Goal: Contribute content

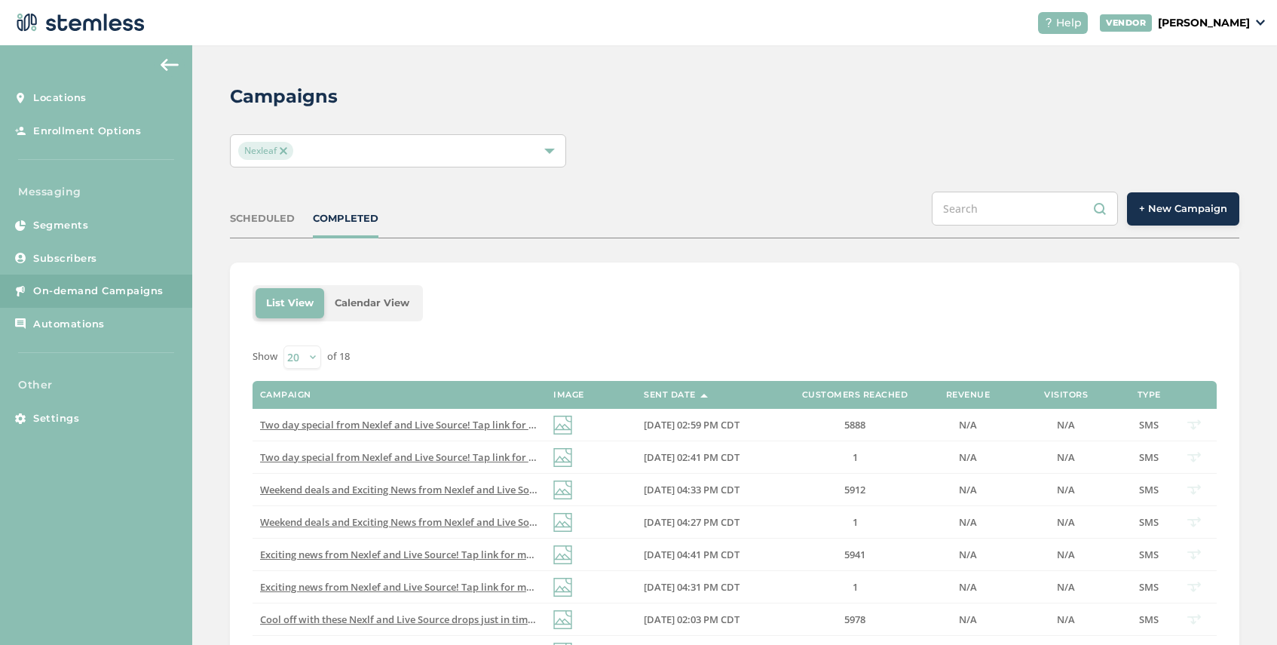
scroll to position [53, 0]
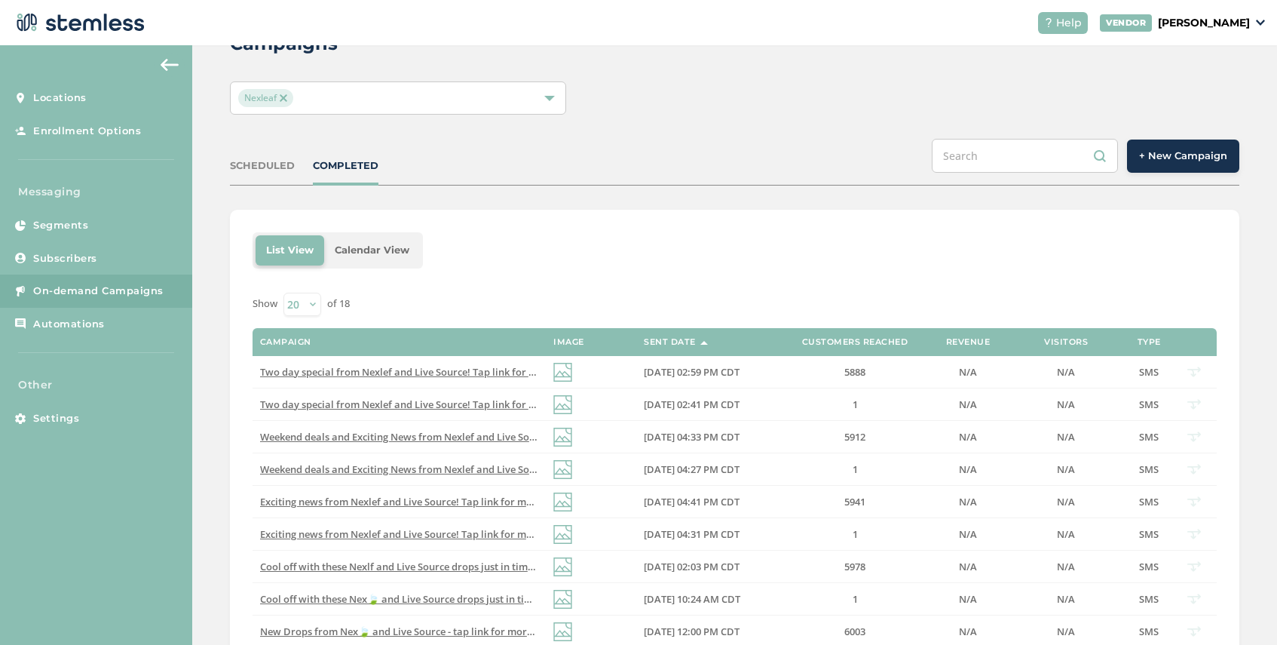
click at [1175, 166] on button "+ New Campaign" at bounding box center [1183, 155] width 112 height 33
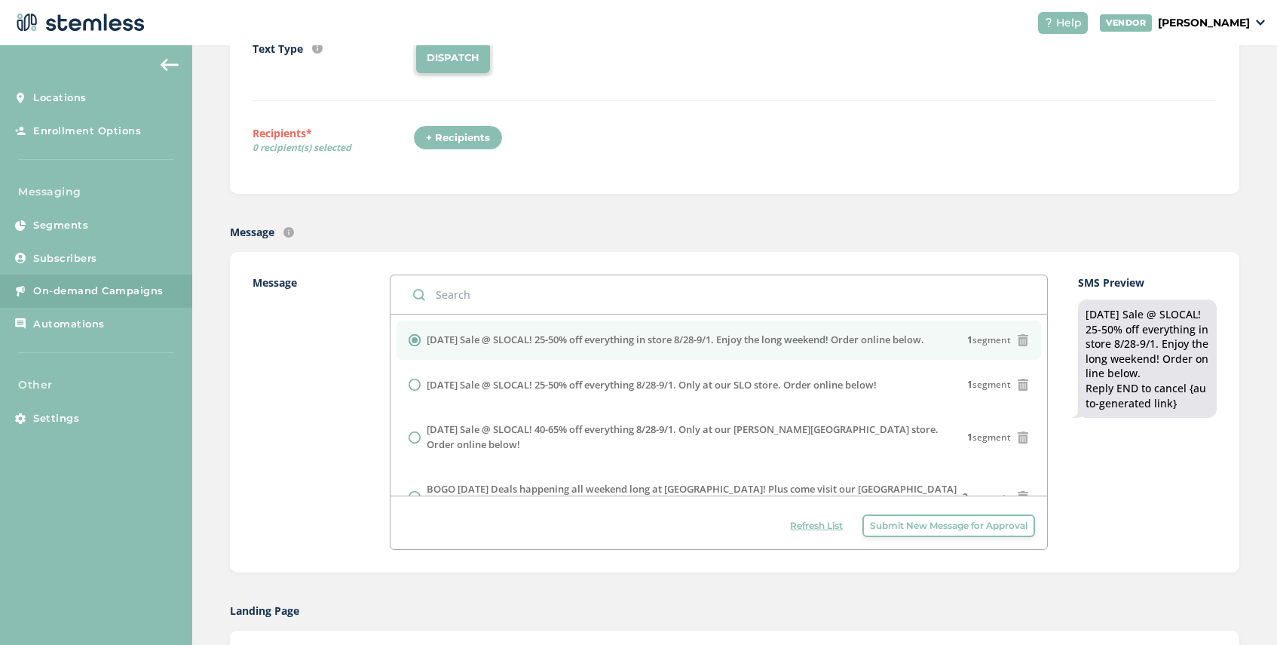
scroll to position [217, 0]
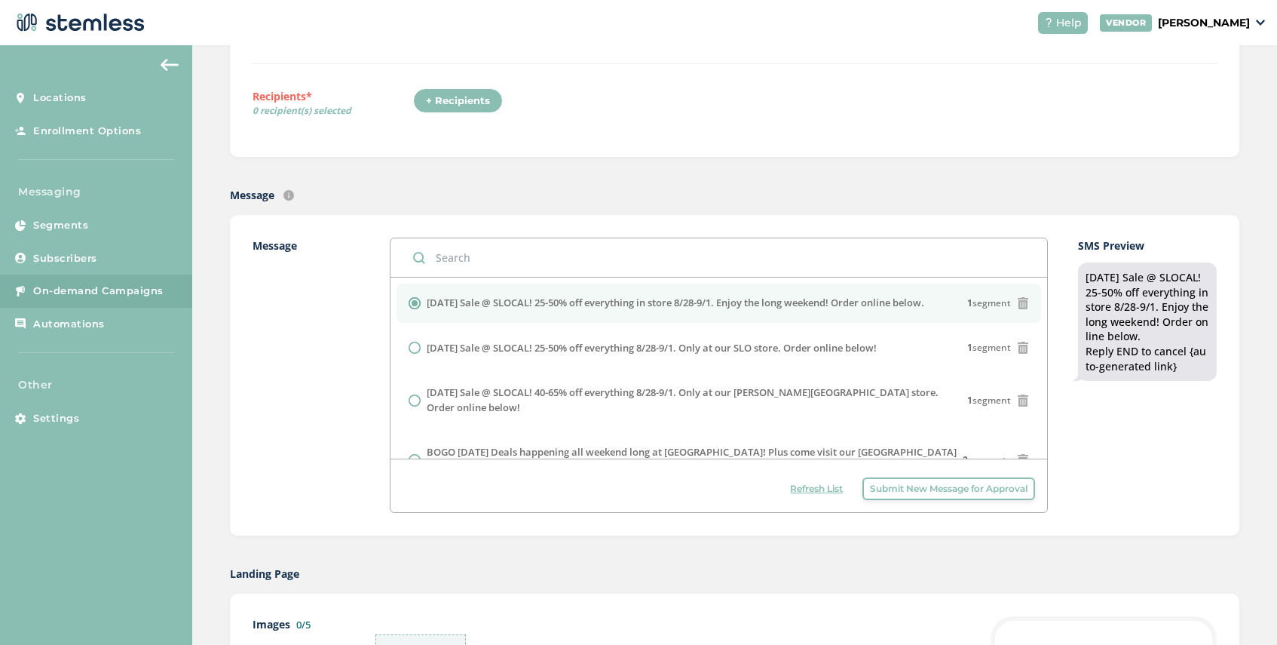
click at [919, 489] on span "Submit New Message for Approval" at bounding box center [949, 489] width 158 height 14
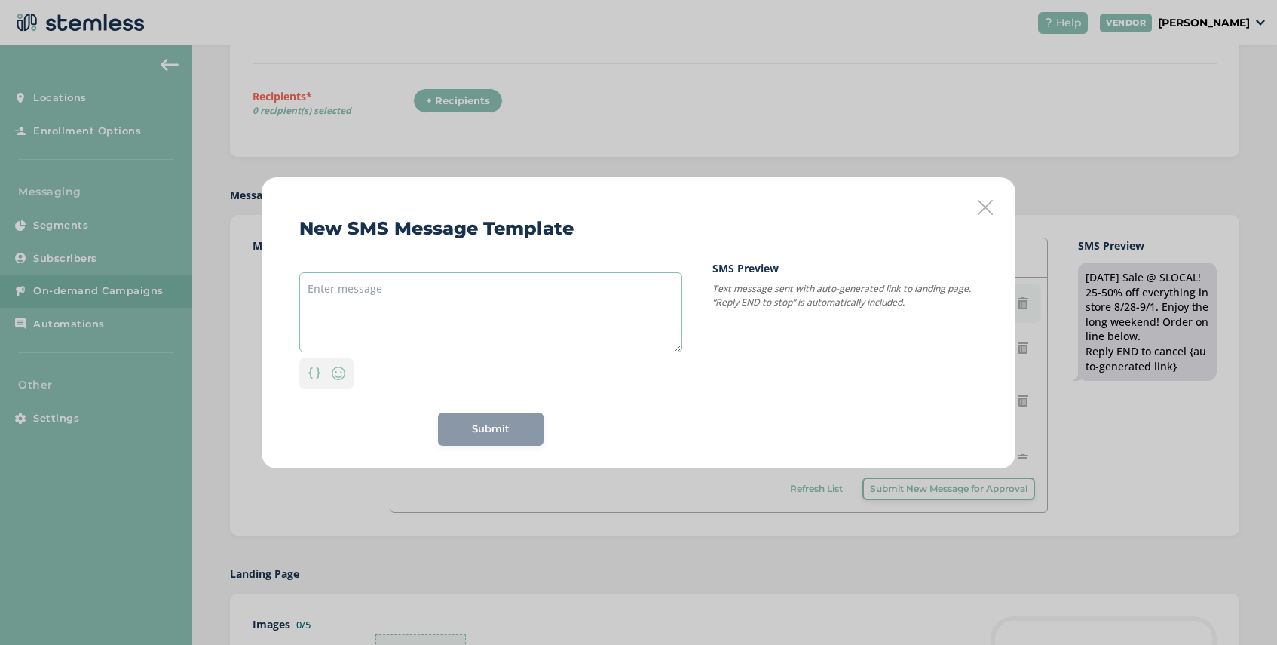
click at [416, 289] on textarea at bounding box center [490, 312] width 383 height 80
paste textarea "[DATE] Sale @ Root One! 25-50% off everything 8/28-9/1. Only at our [PERSON_NAM…"
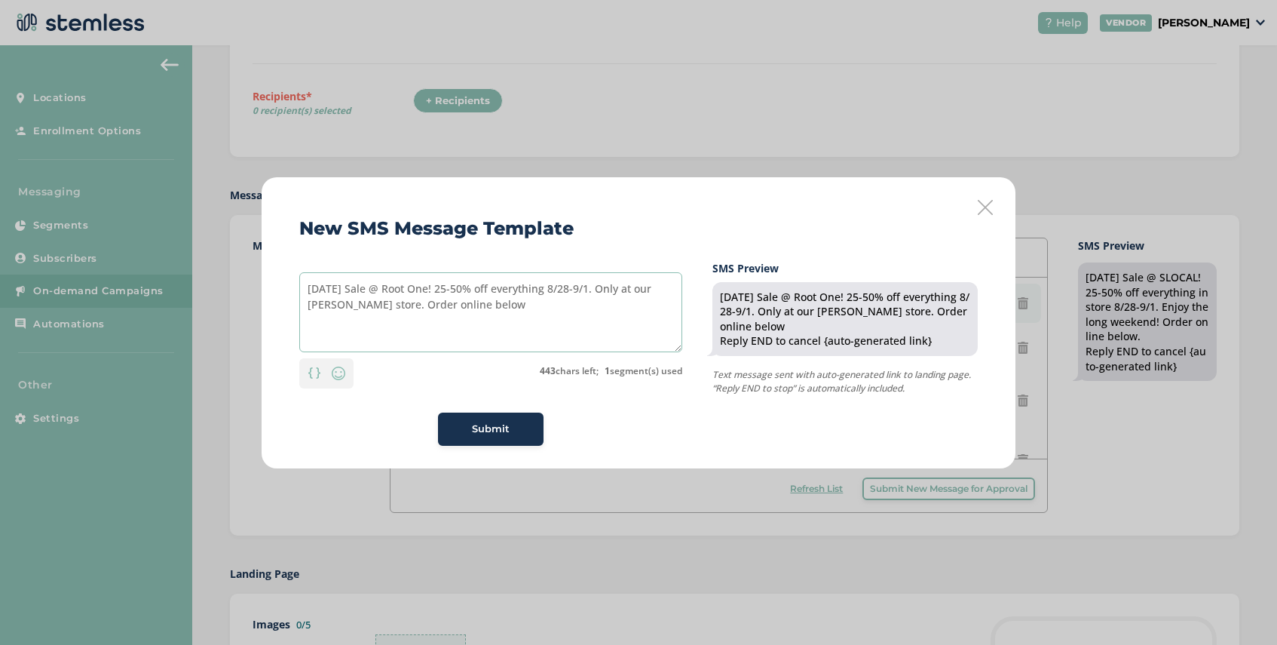
drag, startPoint x: 394, startPoint y: 305, endPoint x: 610, endPoint y: 290, distance: 216.9
click at [611, 290] on textarea "[DATE] Sale @ Root One! 25-50% off everything 8/28-9/1. Only at our [PERSON_NAM…" at bounding box center [490, 312] width 383 height 80
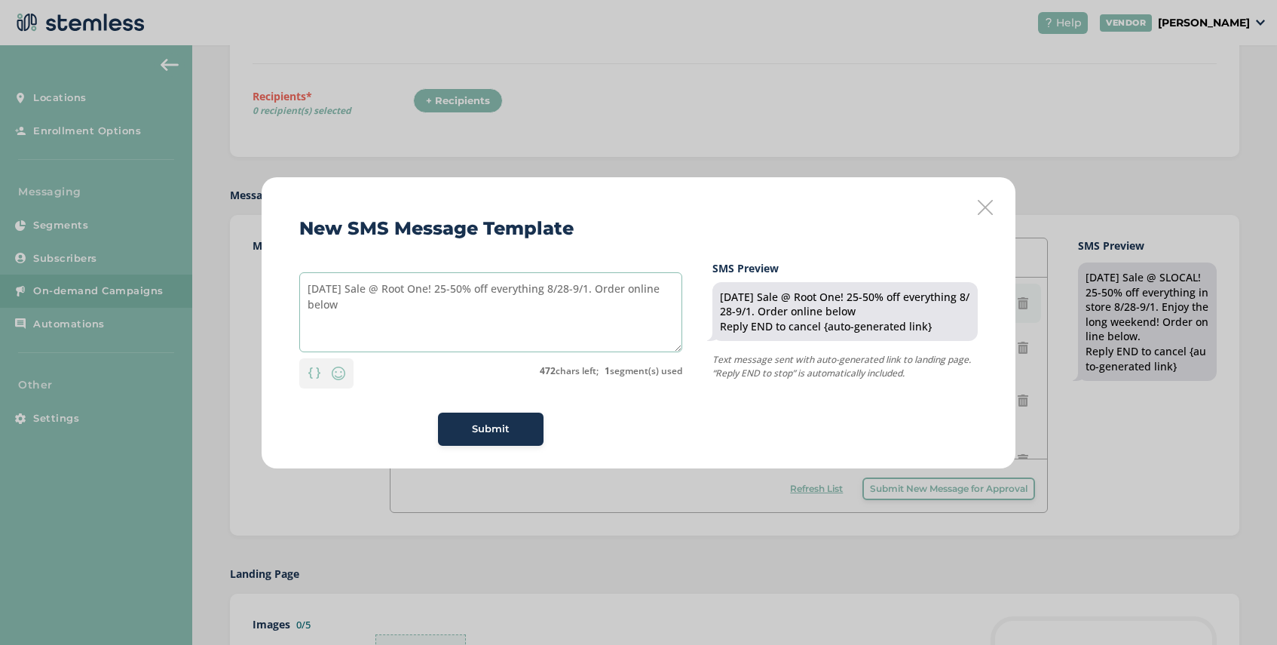
click at [580, 290] on textarea "[DATE] Sale @ Root One! 25-50% off everything 8/28-9/1. Order online below" at bounding box center [490, 312] width 383 height 80
click at [336, 306] on textarea "[DATE] Sale @ Root One! 25-50% off everything 8/29-9/1. Order online below" at bounding box center [490, 312] width 383 height 80
click at [308, 293] on textarea "[DATE] Sale @ Root One! 25-50% off everything 8/29-9/1. Order online below!" at bounding box center [490, 312] width 383 height 80
click at [381, 305] on textarea "Super [DATE] Sale @ Root One! 25-50% off everything 8/29-9/1. Order online belo…" at bounding box center [490, 312] width 383 height 80
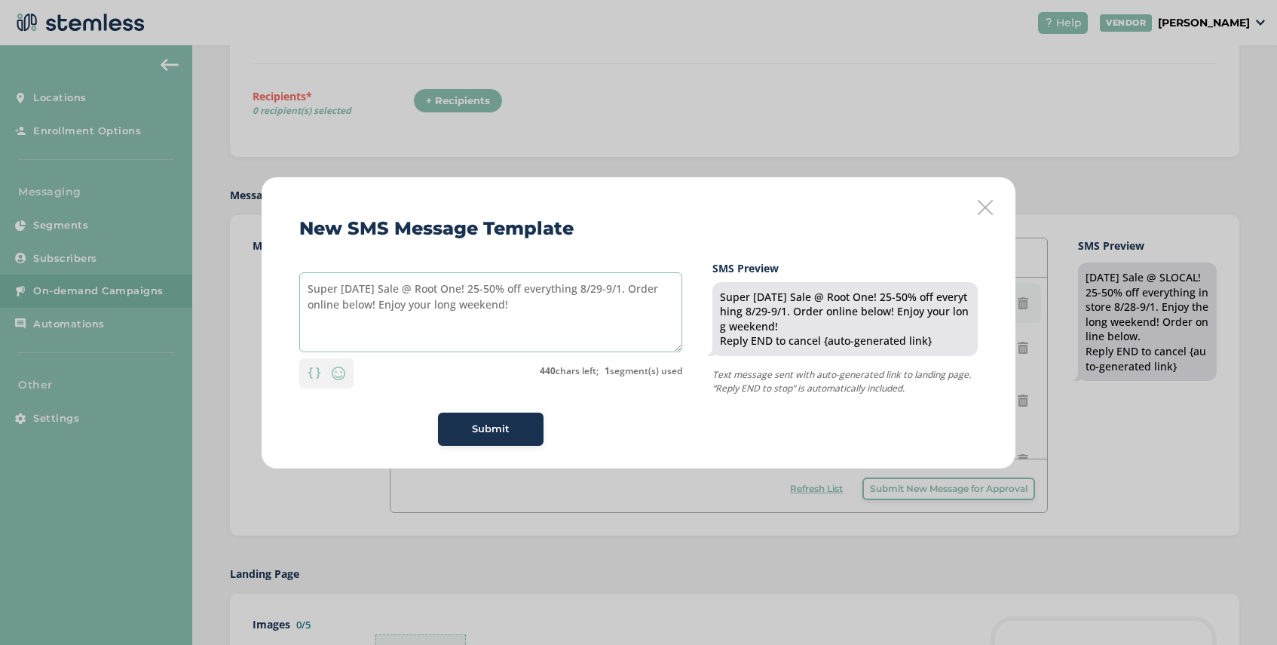
type textarea "Super [DATE] Sale @ Root One! 25-50% off everything 8/29-9/1. Order online belo…"
click at [486, 424] on span "Submit" at bounding box center [491, 428] width 38 height 15
